Goal: Navigation & Orientation: Find specific page/section

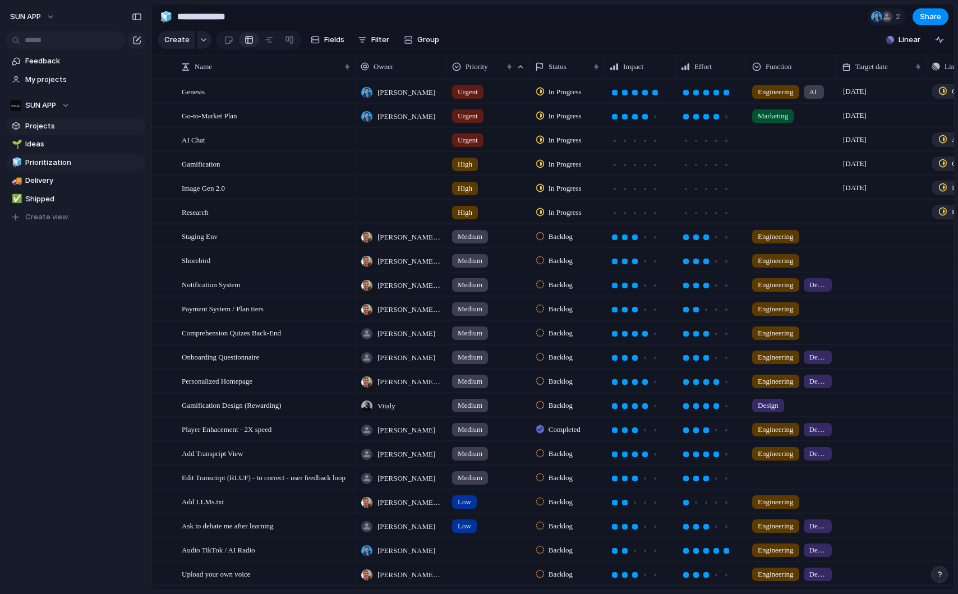
click at [81, 126] on span "Projects" at bounding box center [83, 126] width 117 height 11
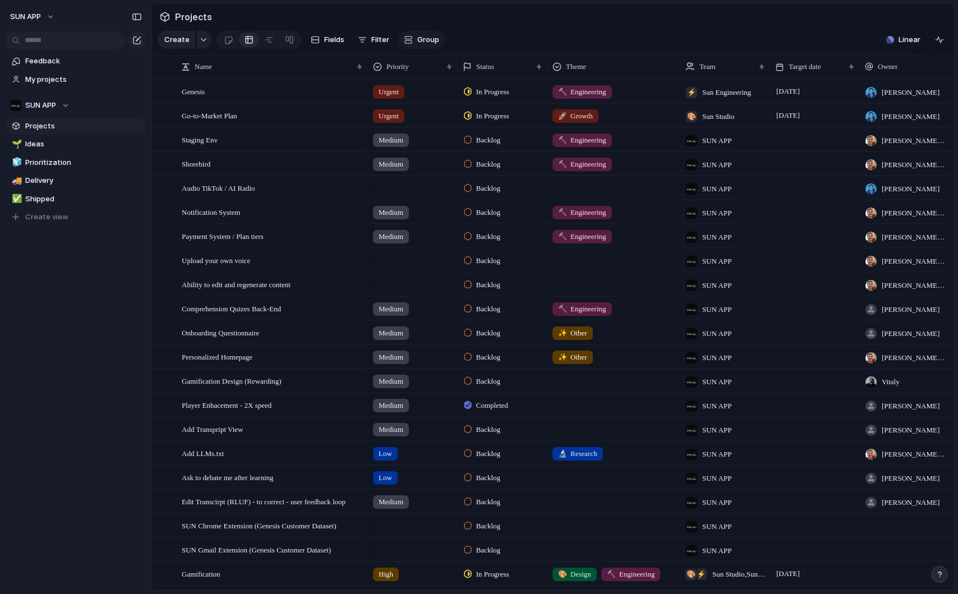
click at [431, 37] on span "Group" at bounding box center [428, 39] width 22 height 11
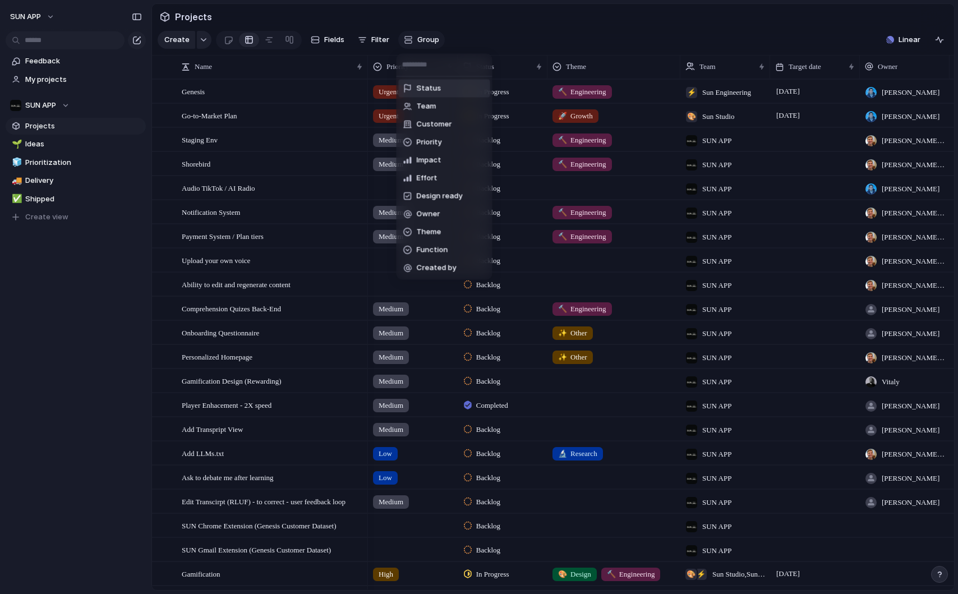
click at [431, 37] on div "Status Team Customer Priority Impact Effort Design ready Owner Theme Function C…" at bounding box center [479, 297] width 958 height 594
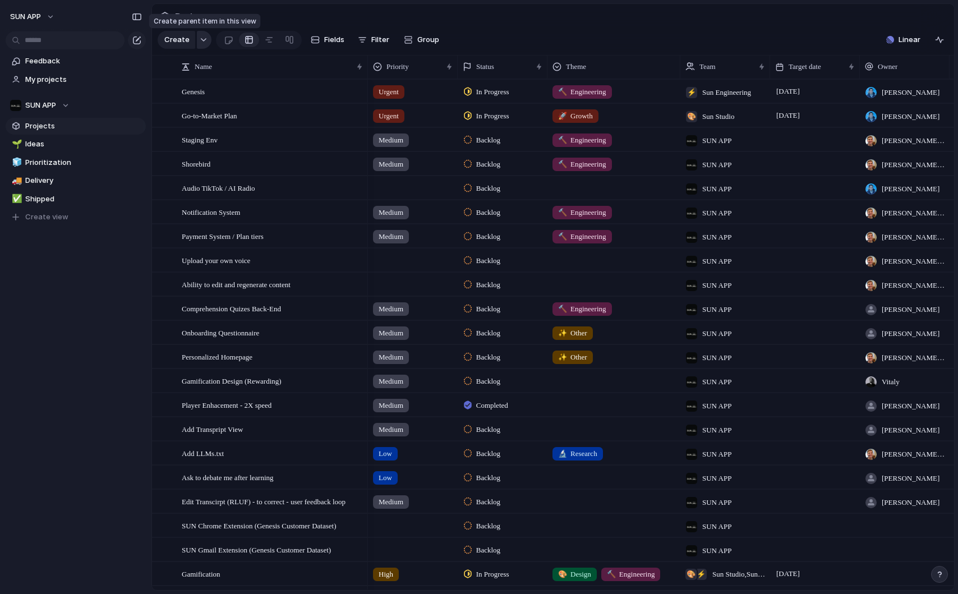
click at [206, 43] on button "button" at bounding box center [204, 40] width 15 height 18
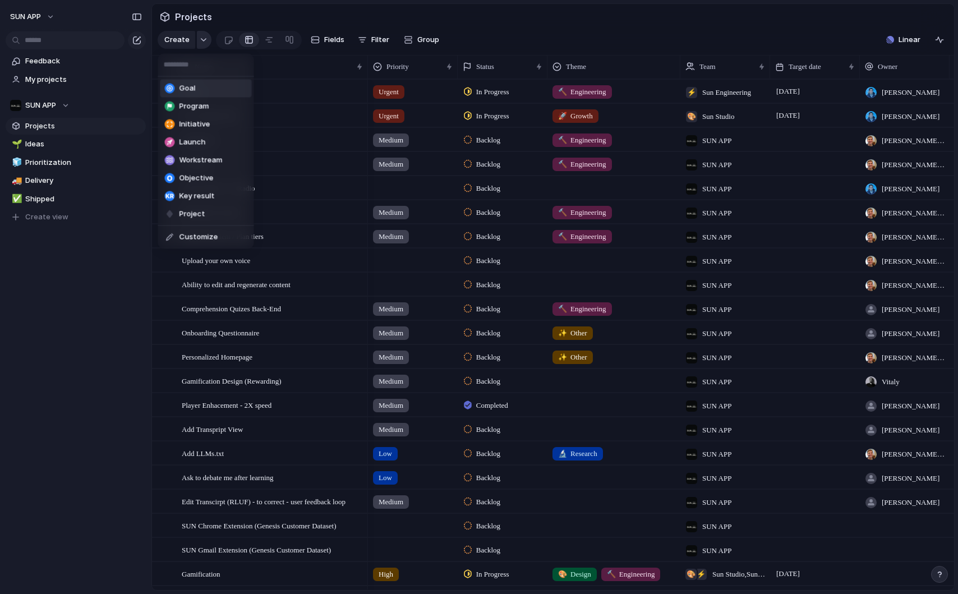
click at [206, 43] on div "Goal Program Initiative Launch Workstream Objective Key result Project Customize" at bounding box center [479, 297] width 958 height 594
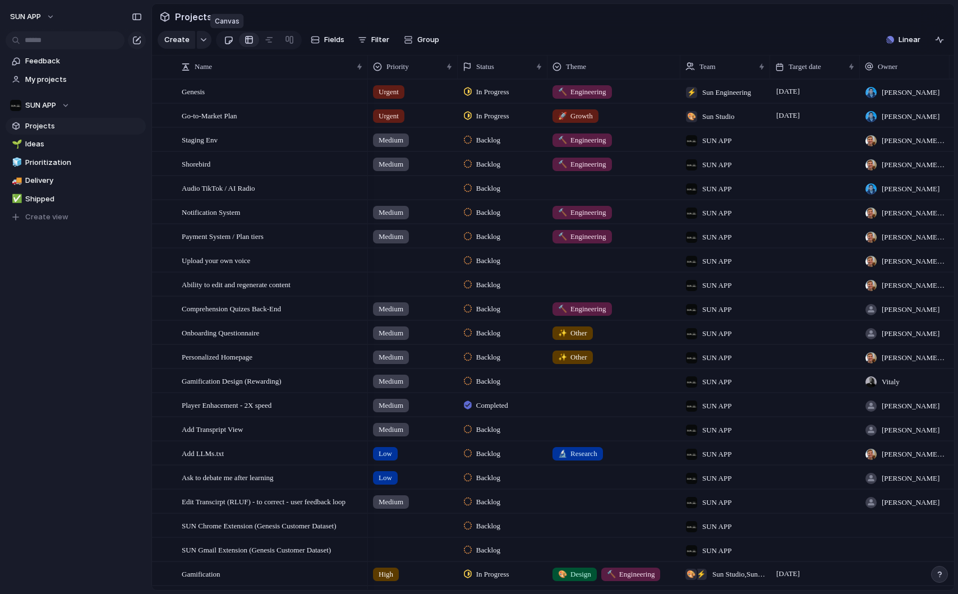
click at [227, 40] on div at bounding box center [229, 40] width 10 height 19
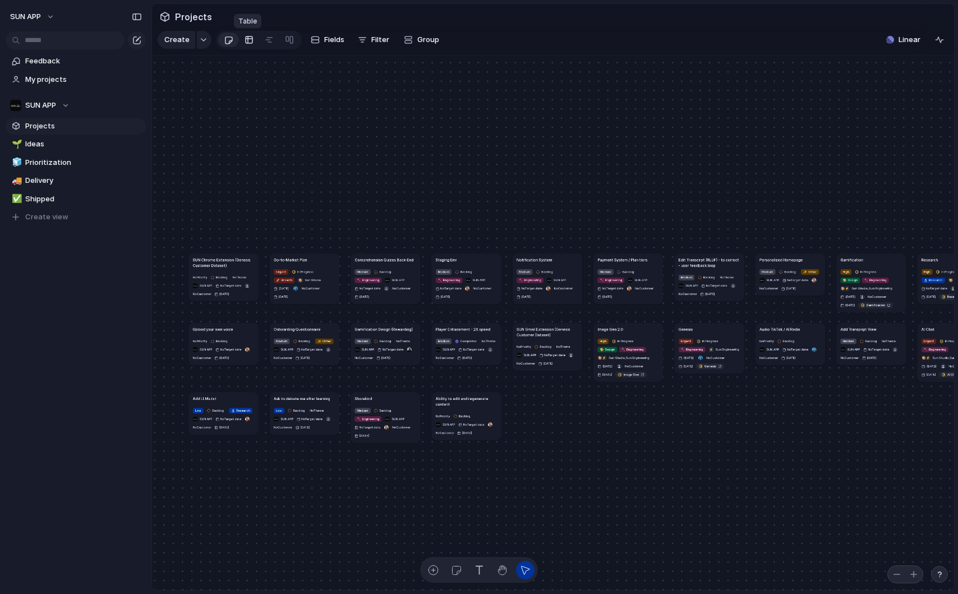
click at [241, 40] on link at bounding box center [249, 40] width 20 height 18
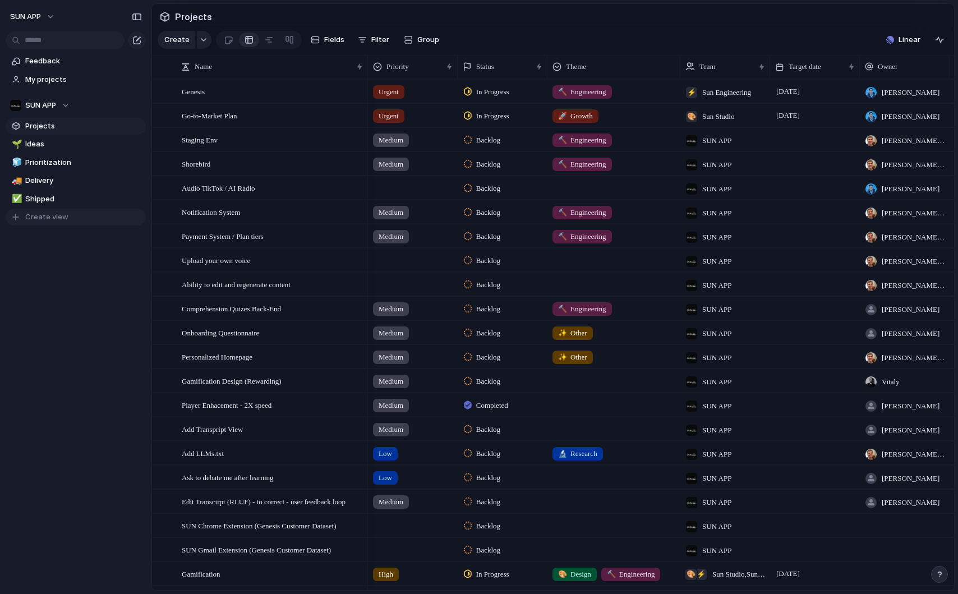
click at [39, 215] on span "Create view" at bounding box center [46, 217] width 43 height 11
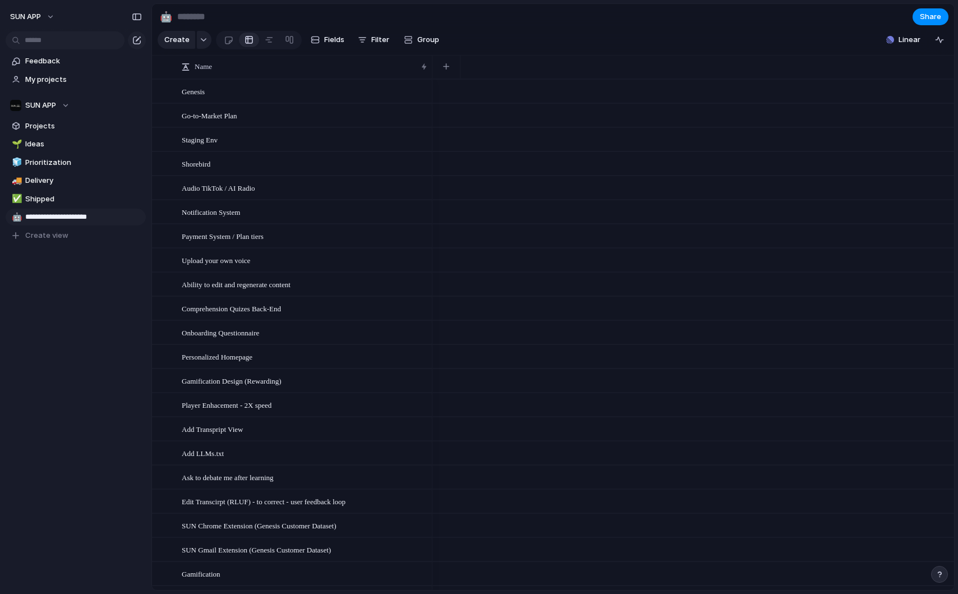
type input "**********"
click at [48, 221] on span "Demo Day Prioritization" at bounding box center [83, 217] width 117 height 11
click at [269, 44] on div at bounding box center [269, 40] width 9 height 18
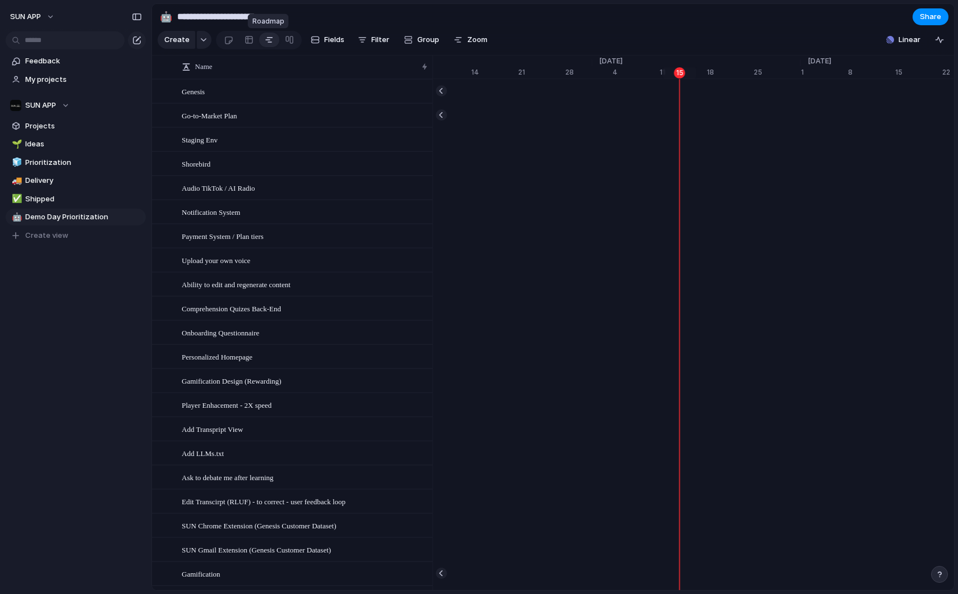
scroll to position [0, 7221]
click at [292, 41] on link at bounding box center [289, 40] width 20 height 18
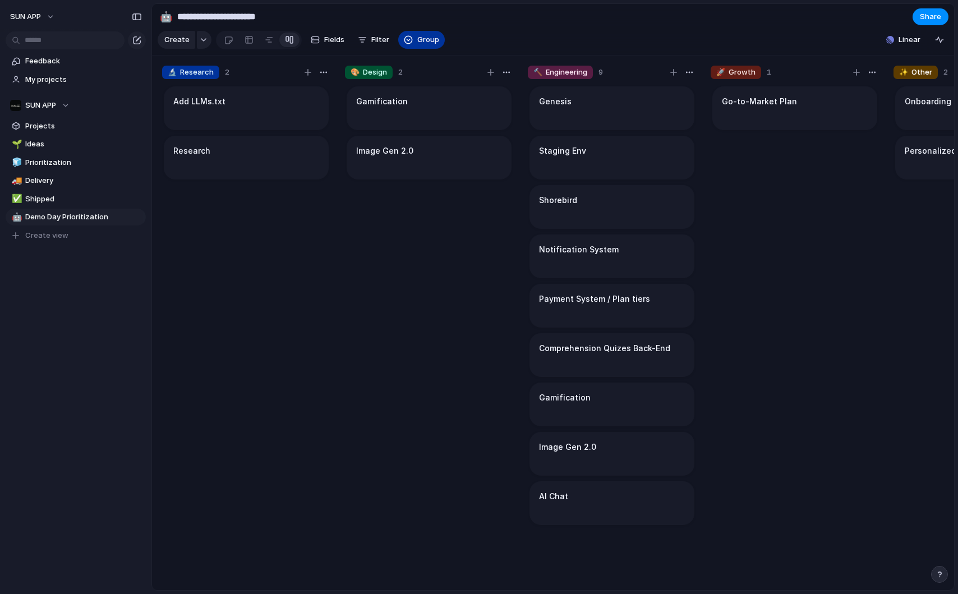
click at [414, 35] on button "Group" at bounding box center [421, 40] width 47 height 18
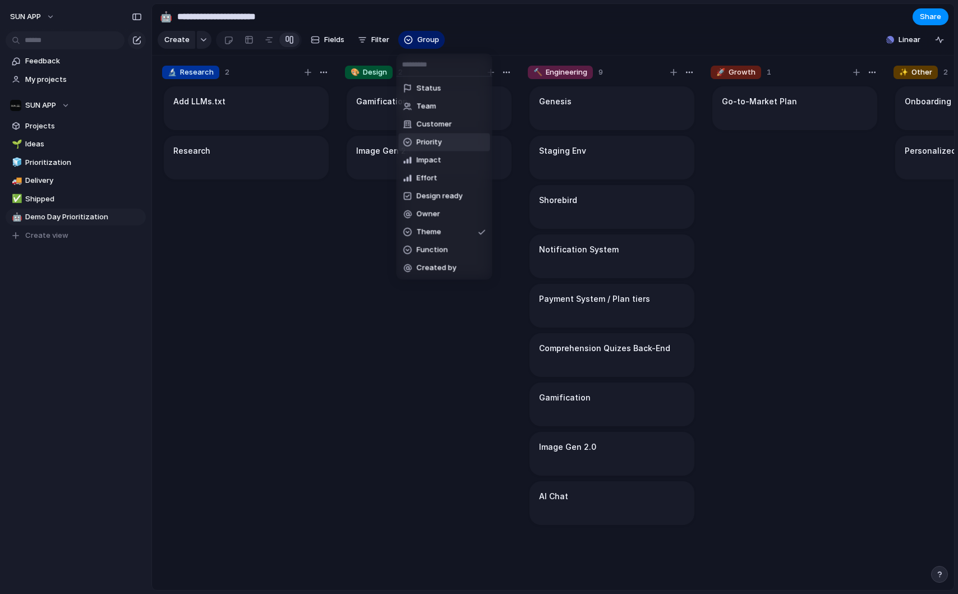
click at [423, 146] on span "Priority" at bounding box center [429, 142] width 25 height 11
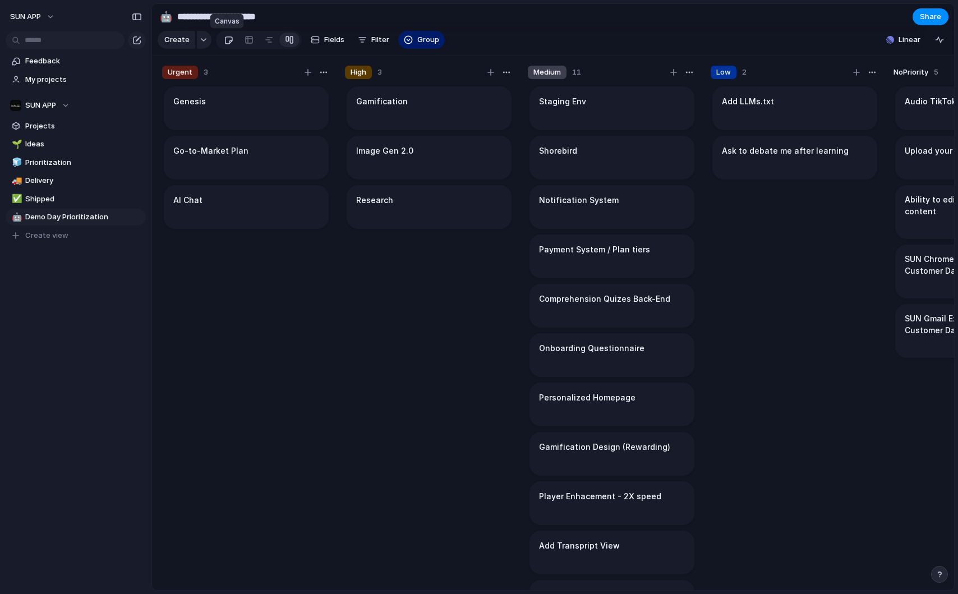
click at [219, 40] on link at bounding box center [228, 40] width 21 height 18
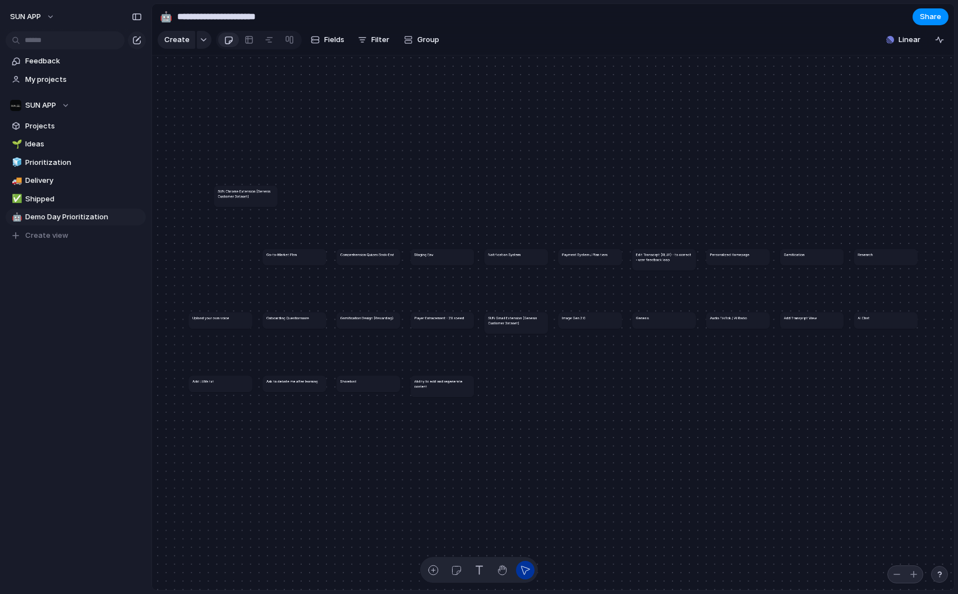
drag, startPoint x: 212, startPoint y: 256, endPoint x: 237, endPoint y: 193, distance: 68.3
click at [237, 193] on h1 "SUN Chrome Extension (Genesis Customer Dataset)" at bounding box center [246, 194] width 56 height 10
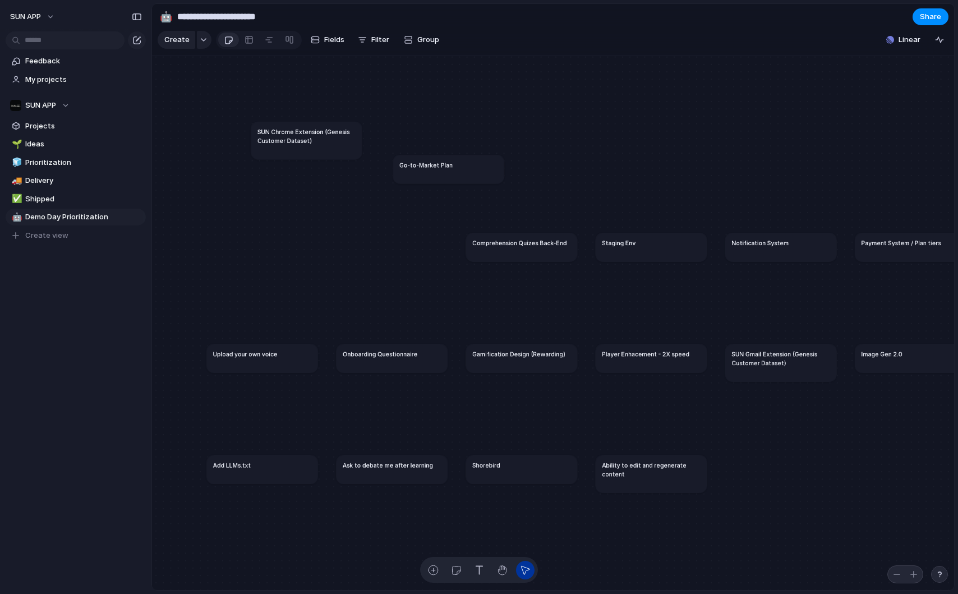
drag, startPoint x: 391, startPoint y: 250, endPoint x: 448, endPoint y: 172, distance: 96.4
click at [448, 172] on article "Go-to-Market Plan" at bounding box center [448, 169] width 111 height 29
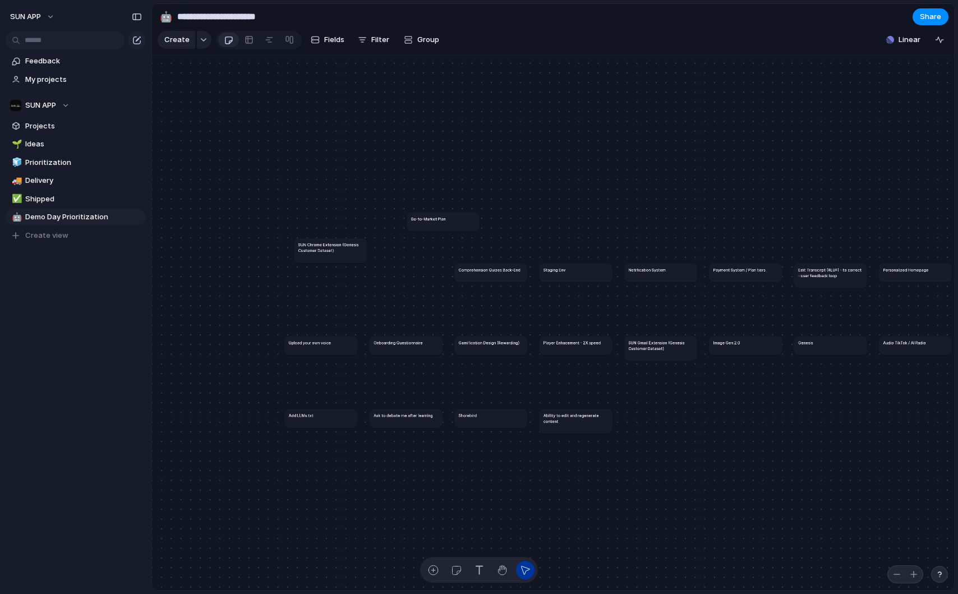
drag, startPoint x: 357, startPoint y: 209, endPoint x: 337, endPoint y: 259, distance: 53.7
click at [337, 258] on article "SUN Chrome Extension (Genesis Customer Dataset)" at bounding box center [330, 250] width 73 height 25
drag, startPoint x: 460, startPoint y: 218, endPoint x: 426, endPoint y: 271, distance: 62.6
click at [426, 269] on div "Go-to-Market Plan" at bounding box center [410, 267] width 65 height 6
click at [438, 569] on div "button" at bounding box center [434, 571] width 12 height 12
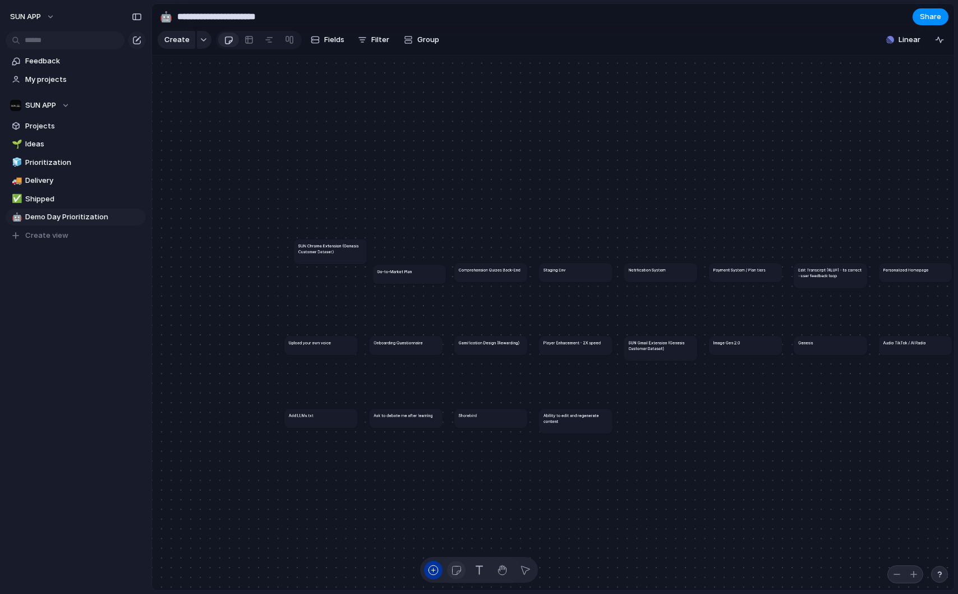
click at [456, 571] on div "button" at bounding box center [457, 571] width 12 height 12
click at [478, 572] on div "button" at bounding box center [480, 571] width 12 height 12
click at [338, 159] on div "SUN Chrome Extension (Genesis Customer Dataset) Go-to-Market Plan Comprehension…" at bounding box center [553, 323] width 802 height 535
click at [458, 568] on div "button" at bounding box center [457, 571] width 12 height 12
drag, startPoint x: 384, startPoint y: 169, endPoint x: 380, endPoint y: 113, distance: 56.2
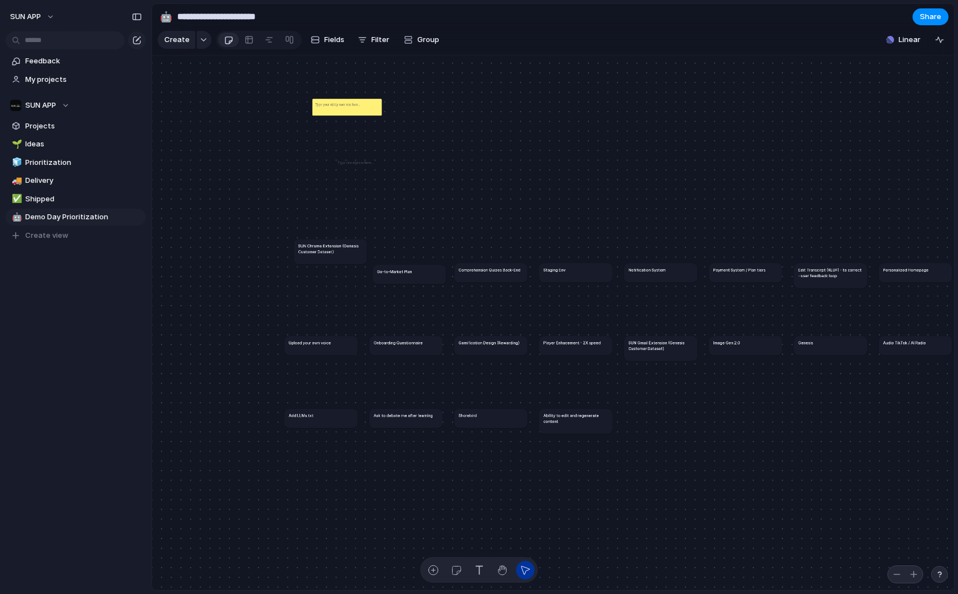
click at [380, 113] on div at bounding box center [379, 113] width 3 height 3
click at [365, 160] on p at bounding box center [356, 163] width 36 height 6
drag, startPoint x: 399, startPoint y: 133, endPoint x: 331, endPoint y: 186, distance: 86.4
click at [331, 186] on div "SUN Chrome Extension (Genesis Customer Dataset) Go-to-Market Plan Comprehension…" at bounding box center [553, 323] width 802 height 535
click at [352, 102] on p at bounding box center [337, 105] width 45 height 6
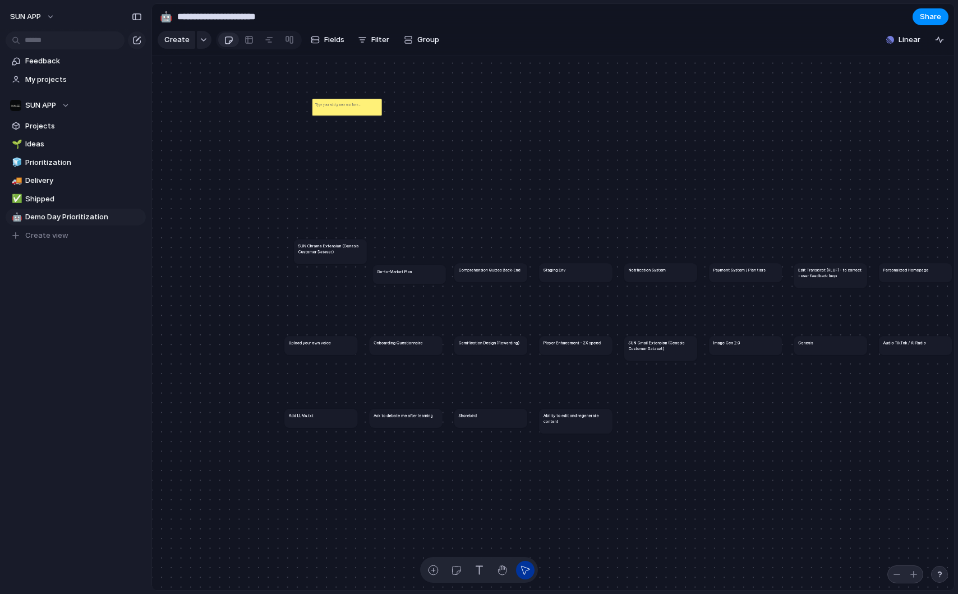
click at [345, 105] on p at bounding box center [337, 105] width 45 height 6
